Goal: Task Accomplishment & Management: Complete application form

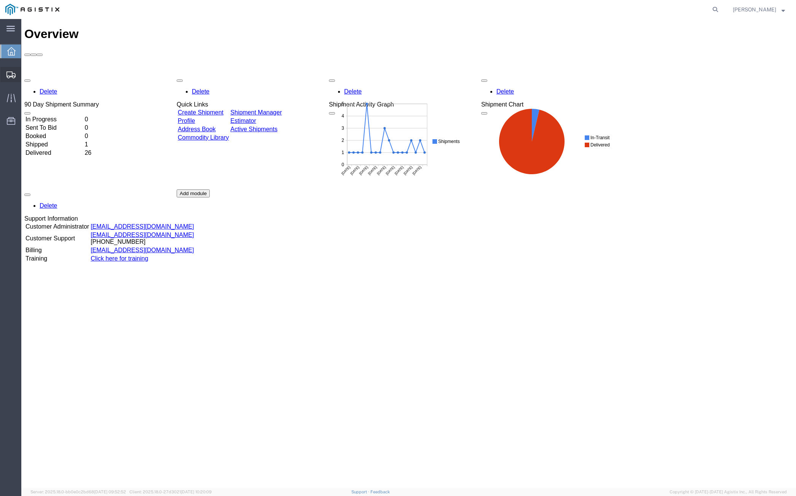
click at [0, 0] on span "Create from Template" at bounding box center [0, 0] width 0 height 0
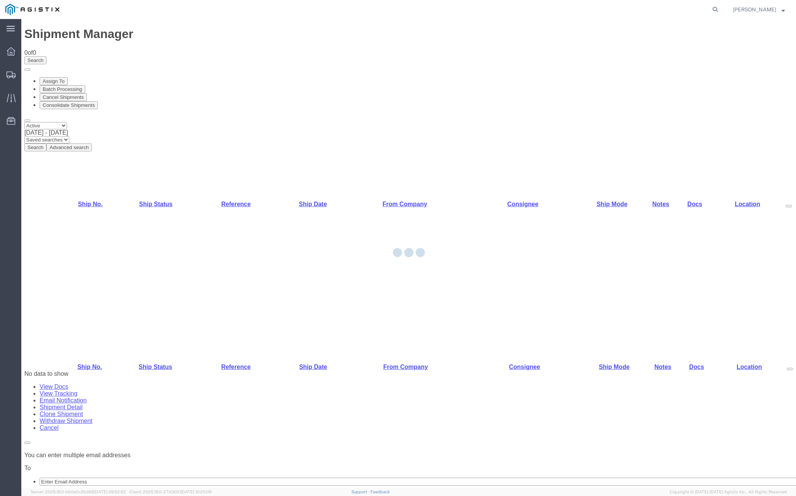
select select "PURCHORD"
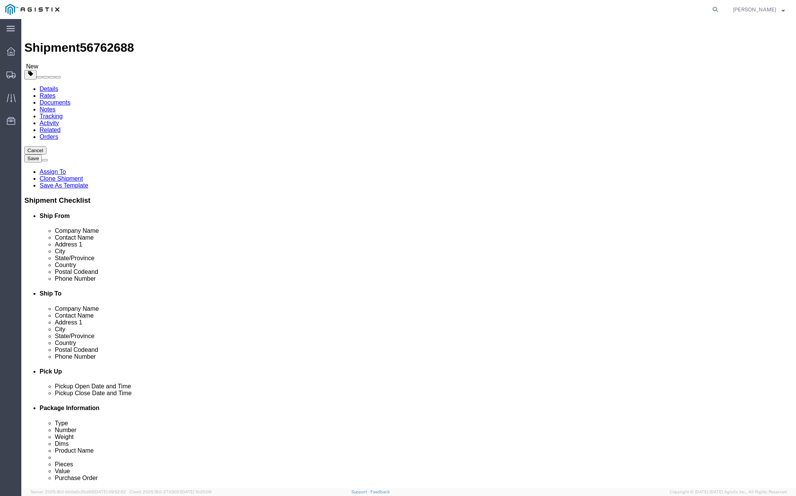
select select
drag, startPoint x: 185, startPoint y: 337, endPoint x: 127, endPoint y: 336, distance: 57.1
click input "[EMAIL_ADDRESS][DOMAIN_NAME],[PERSON_NAME][EMAIL_ADDRESS][DOMAIN_NAME]"
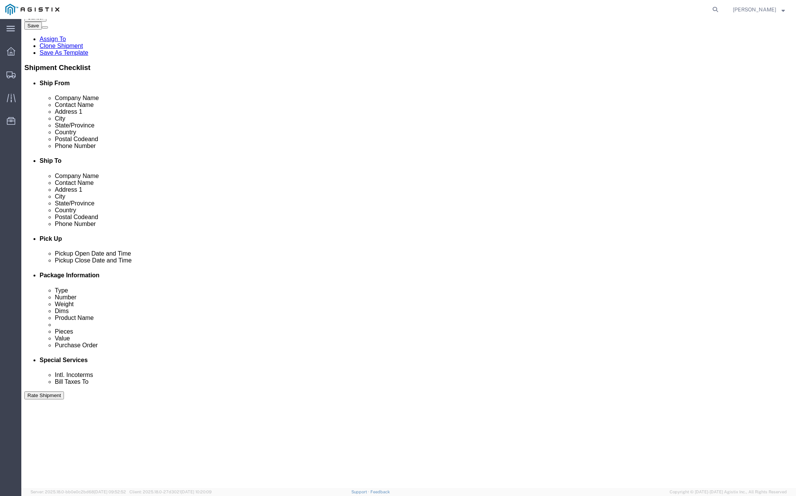
scroll to position [152, 0]
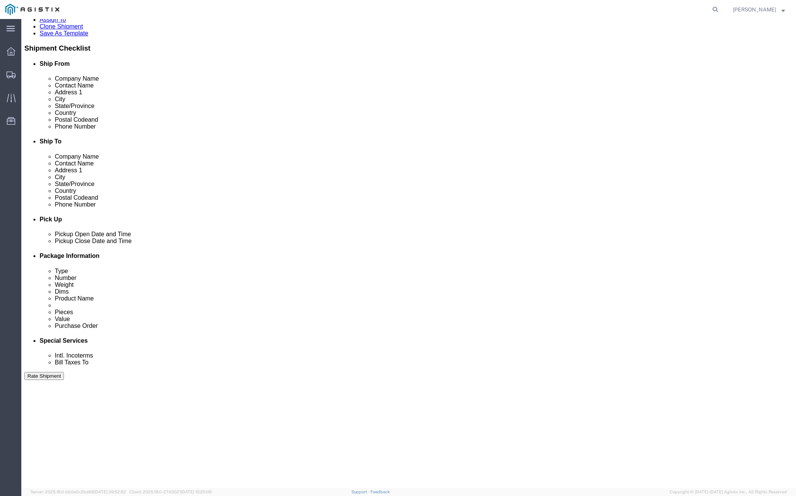
type input "[PERSON_NAME][EMAIL_ADDRESS][DOMAIN_NAME]"
click div "[DATE] 2:00 PM"
type input "10:00 AM"
click button "Apply"
click div "[DATE] 3:00 PM"
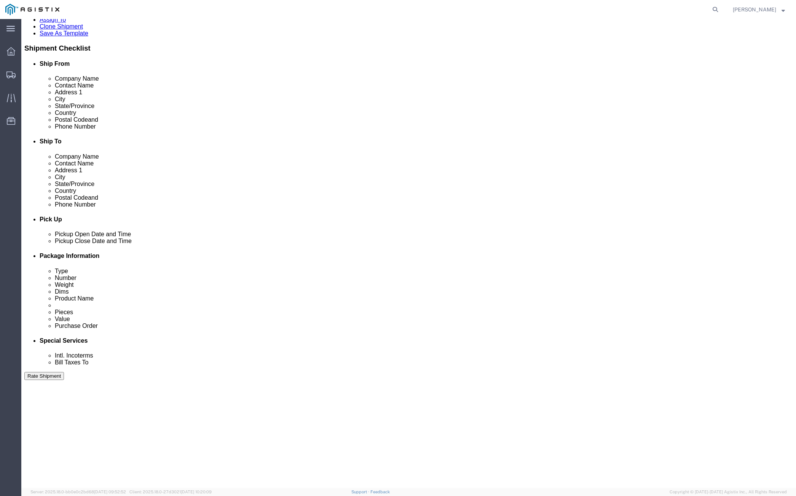
click input "3:00 PM"
type input "2:45 PM"
click button "Apply"
click div
click input "3:45 PM"
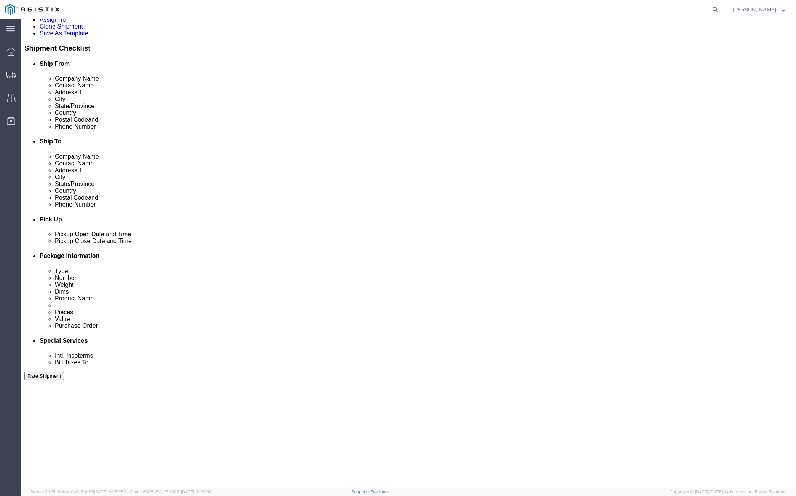
type input "8:00 AM"
click button "Apply"
click div
click input "9:00 AM"
type input "4:00 PM"
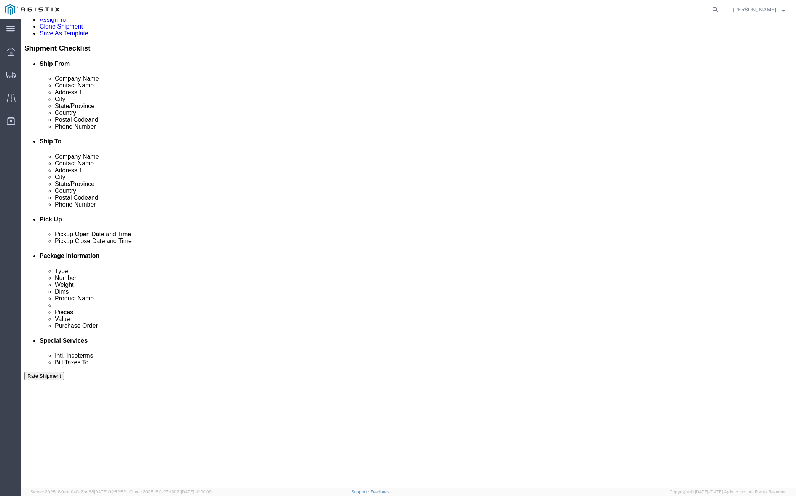
click button "Apply"
click input "text"
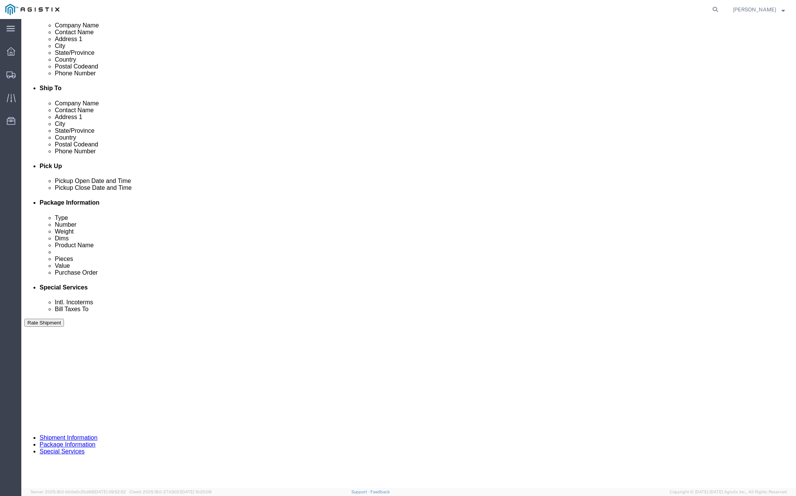
scroll to position [247, 0]
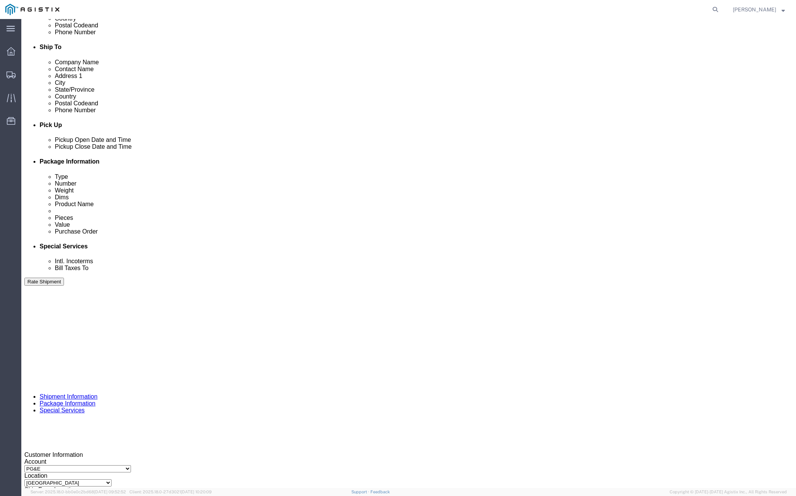
type input "3501419168"
click button "Continue"
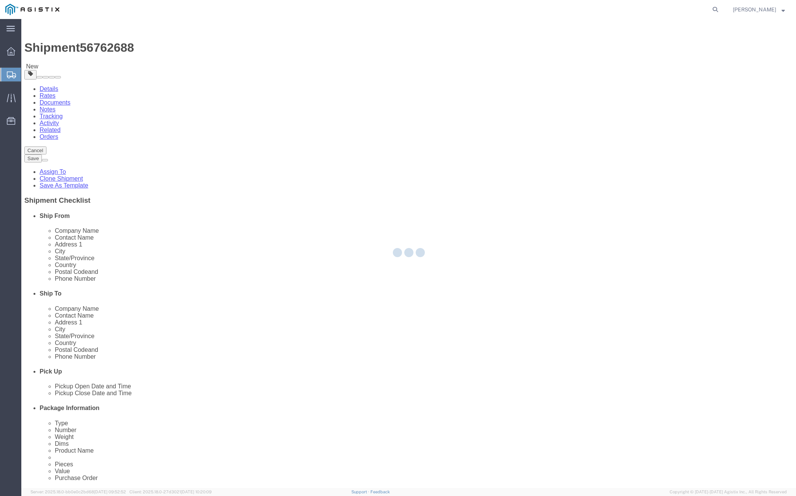
select select "CBOX"
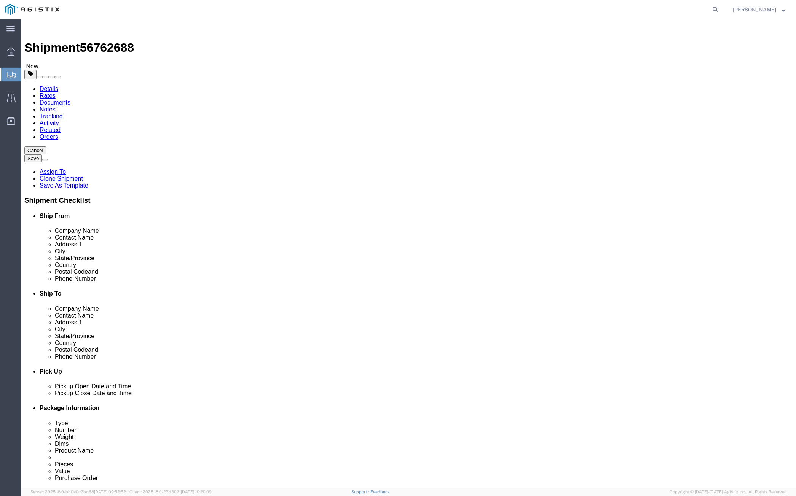
click link "Add Package"
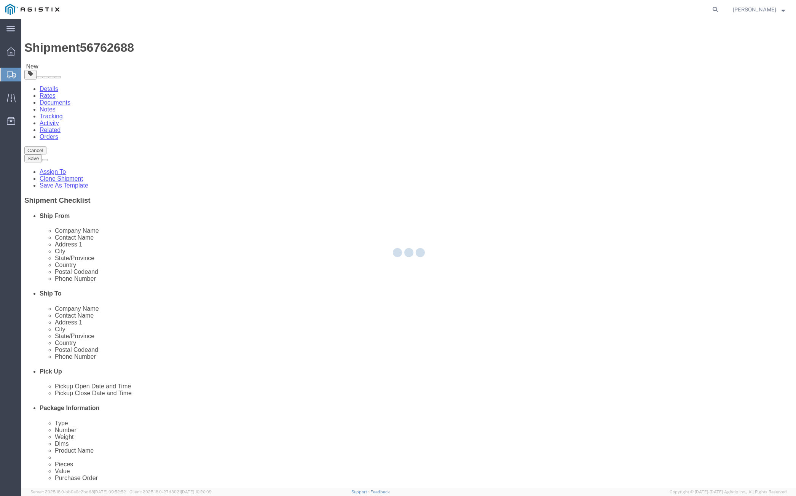
select select "CBOX"
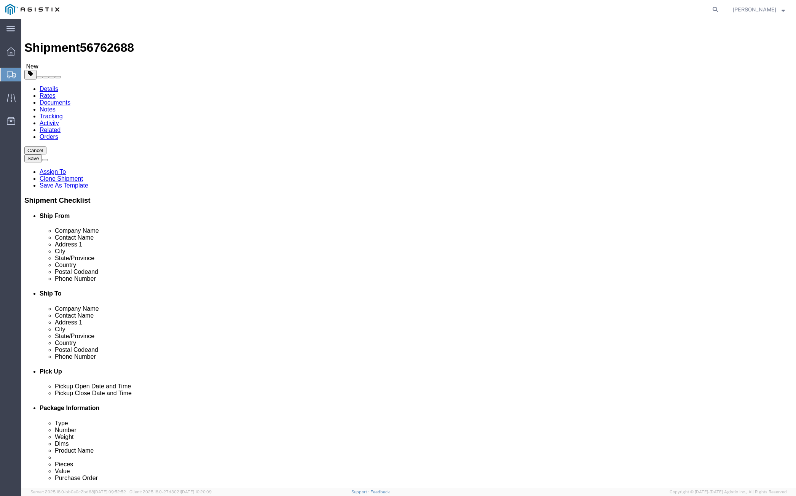
click span "button"
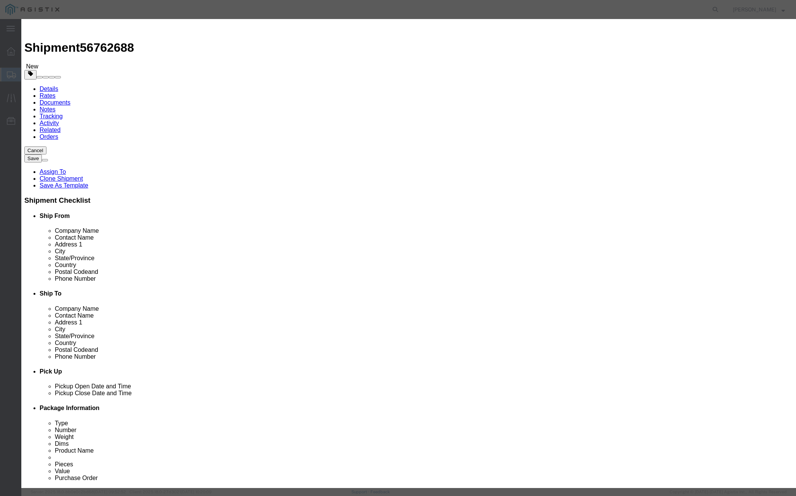
click button "Yes"
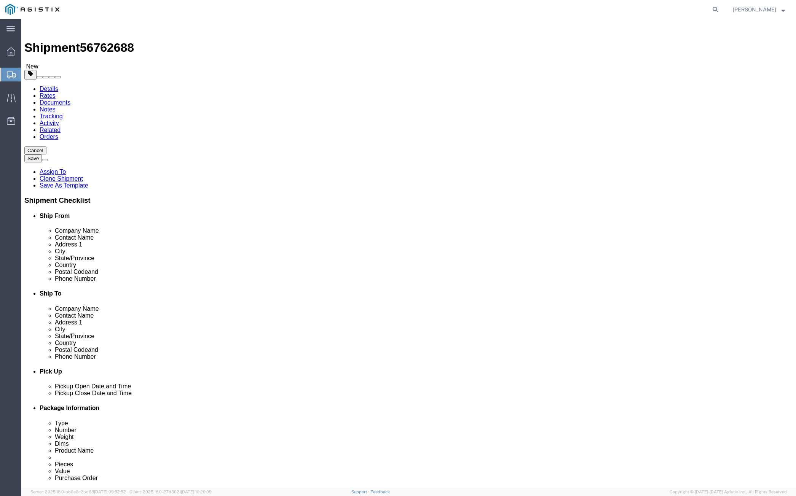
click select "Select Bulk Bundle(s) Cardboard Box(es) Carton(s) Crate(s) Drum(s) (Fiberboard)…"
select select "POST"
click select "Select Bulk Bundle(s) Cardboard Box(es) Carton(s) Crate(s) Drum(s) (Fiberboard)…"
click input "text"
drag, startPoint x: 129, startPoint y: 161, endPoint x: 114, endPoint y: 162, distance: 14.9
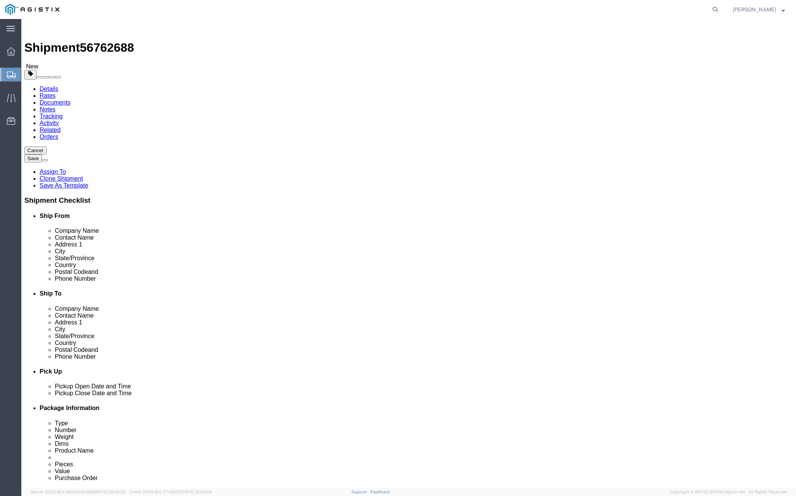
click div "1"
type input "2"
type input "52"
click input "text"
type input "48"
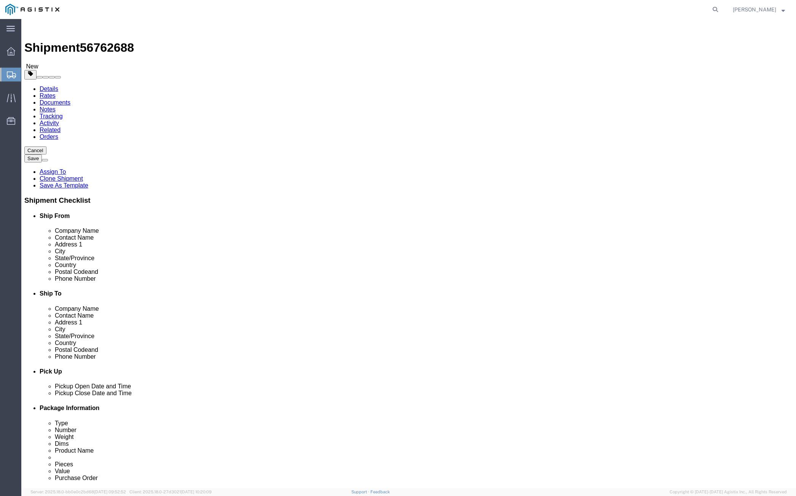
type input "48"
type input "40"
drag, startPoint x: 126, startPoint y: 190, endPoint x: 109, endPoint y: 191, distance: 17.1
click div "0.00 Select kgs lbs"
type input "10088"
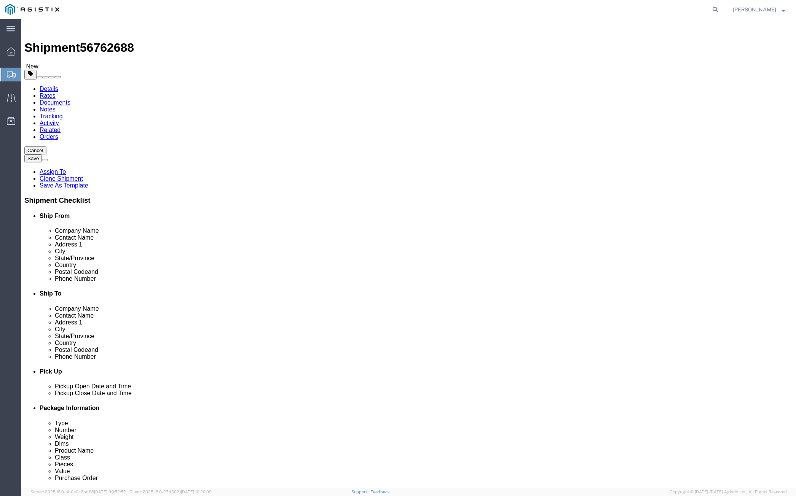
click link "Add Content"
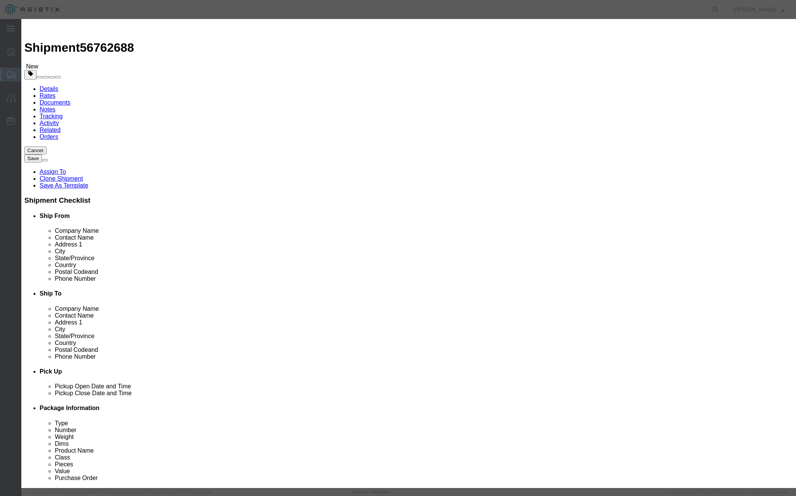
click input "text"
type input "m"
type input "M551007"
click td "Name: DRUM STL 55 GALLON 12 GAUGE"
select select
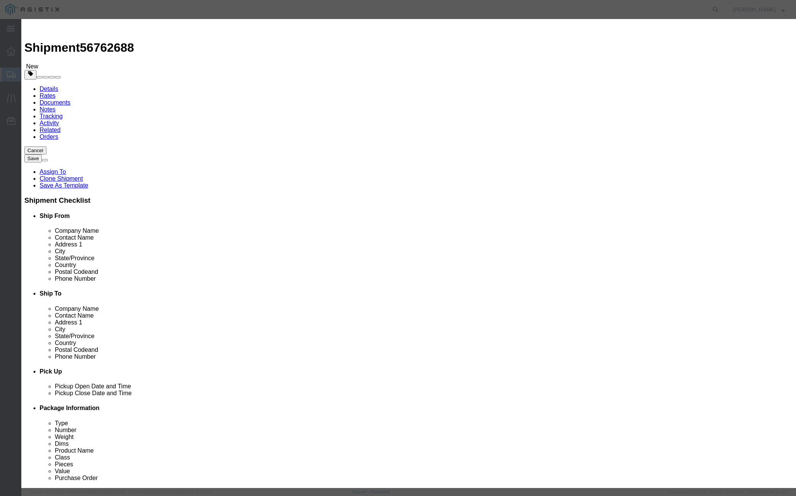
select select "USD"
type input "DRUM STL 55 GALLON 12 GAUGE"
type input "M551007"
click input "DRUM STL 55 GALLON 12 GAUGE"
type input "M551007 DRUM STL 55 GALLON 12 GAUGE"
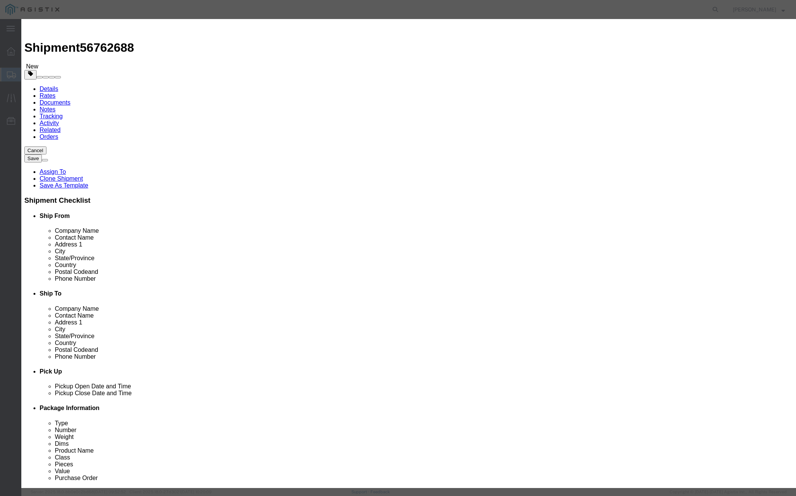
click input "text"
type input "1"
type input "208"
click input "text"
type input "150"
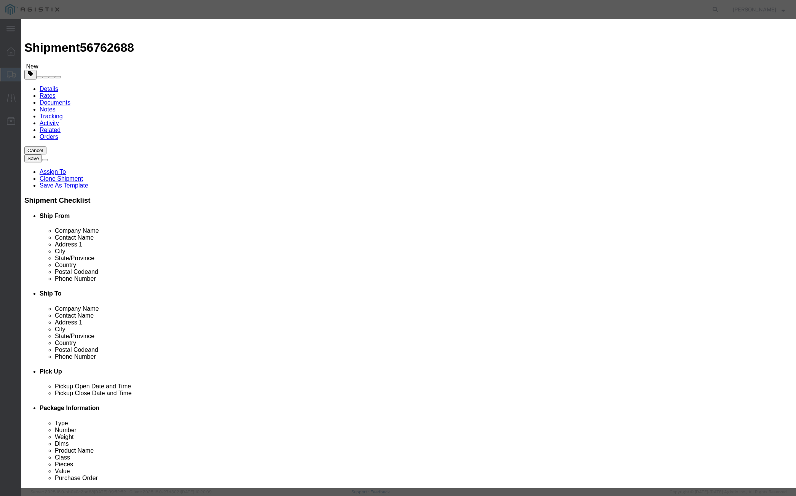
click select "Select 50 55 60 65 70 85 92.5 100 125 175 250 300 400"
select select "55"
click select "Select 50 55 60 65 70 85 92.5 100 125 175 250 300 400"
click button "Save & Close"
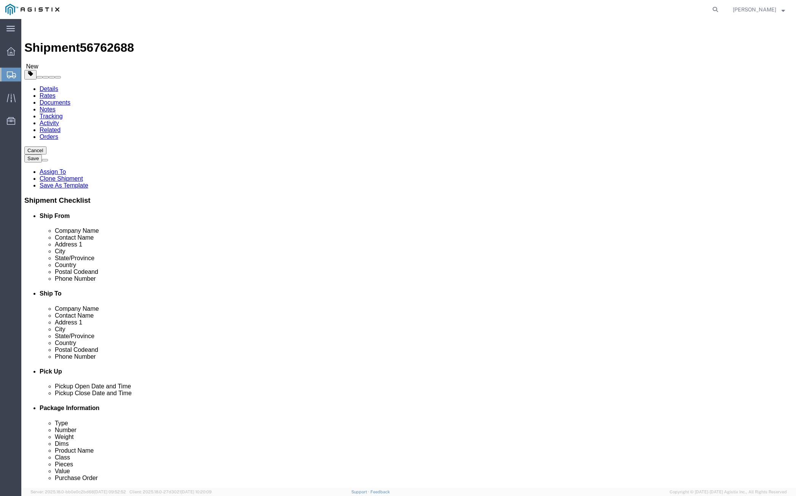
click button "Continue"
click button "Rate Shipment"
